Goal: Task Accomplishment & Management: Manage account settings

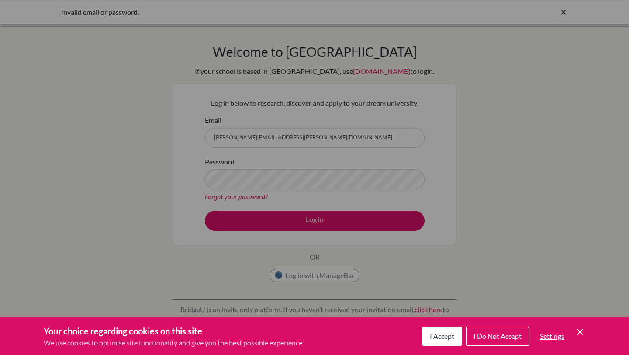
click at [262, 133] on div "Cookie Preferences" at bounding box center [314, 177] width 629 height 355
click at [579, 330] on icon "Save and close" at bounding box center [580, 332] width 6 height 6
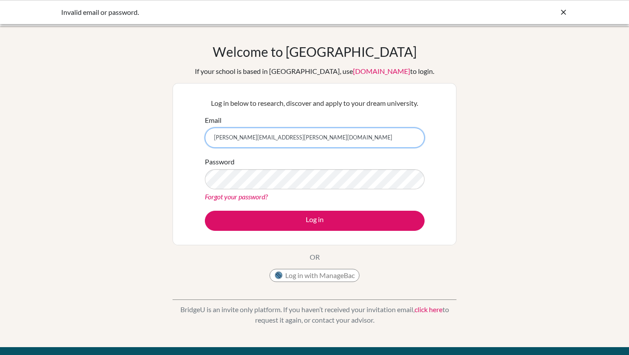
drag, startPoint x: 312, startPoint y: 134, endPoint x: 129, endPoint y: 134, distance: 182.2
click at [129, 134] on div "Welcome to BridgeU If your school is based in China, use app.bridge-u.com.cn to…" at bounding box center [314, 187] width 629 height 286
drag, startPoint x: 343, startPoint y: 142, endPoint x: 105, endPoint y: 149, distance: 237.8
click at [104, 148] on div "Welcome to BridgeU If your school is based in China, use app.bridge-u.com.cn to…" at bounding box center [314, 187] width 629 height 286
type input "h"
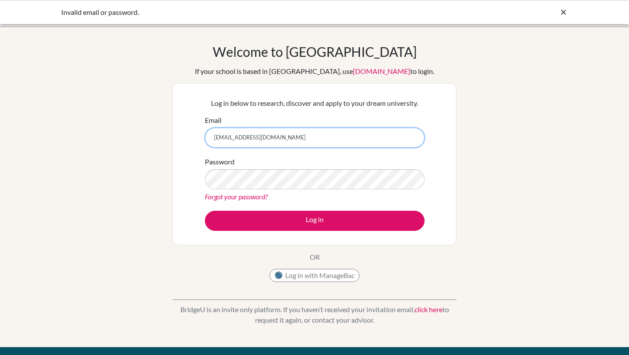
type input "hyunhee20081014@gmail.com"
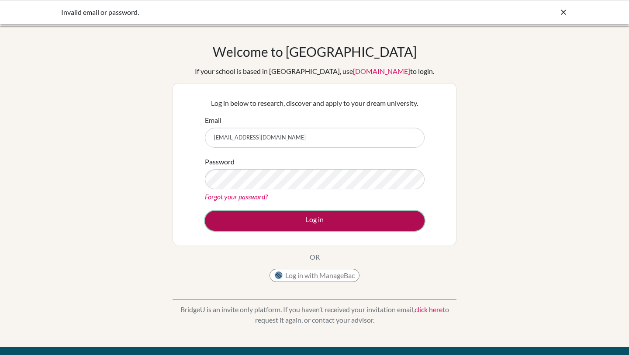
click at [328, 216] on button "Log in" at bounding box center [315, 221] width 220 height 20
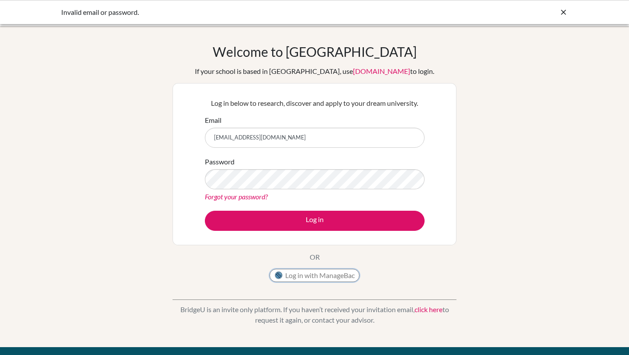
click at [308, 277] on button "Log in with ManageBac" at bounding box center [315, 275] width 90 height 13
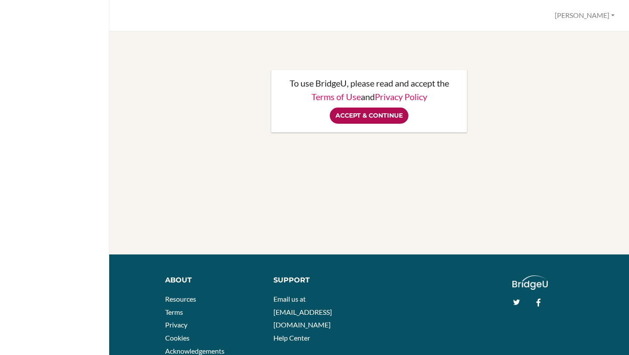
click at [377, 109] on input "Accept & Continue" at bounding box center [369, 115] width 79 height 16
